Goal: Find specific page/section: Find specific page/section

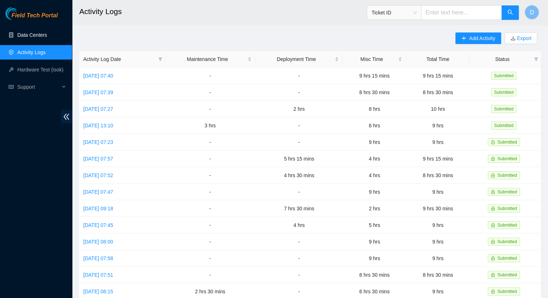
click at [34, 32] on link "Data Centers" at bounding box center [32, 35] width 30 height 6
